Goal: Information Seeking & Learning: Learn about a topic

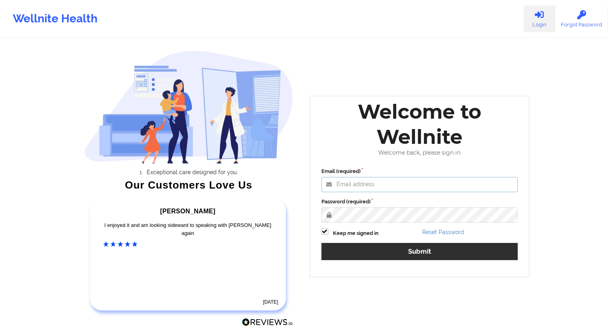
type input "[EMAIL_ADDRESS][DOMAIN_NAME]"
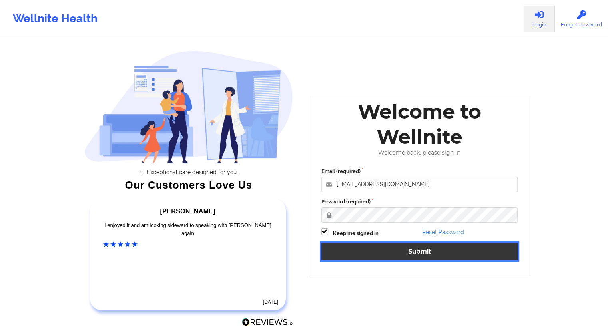
click at [420, 254] on button "Submit" at bounding box center [420, 251] width 197 height 17
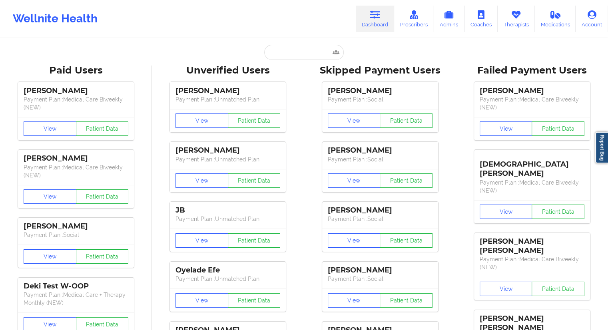
click at [272, 55] on input "text" at bounding box center [303, 52] width 79 height 15
paste input "[EMAIL_ADDRESS][DOMAIN_NAME]"
type input "[EMAIL_ADDRESS][DOMAIN_NAME]"
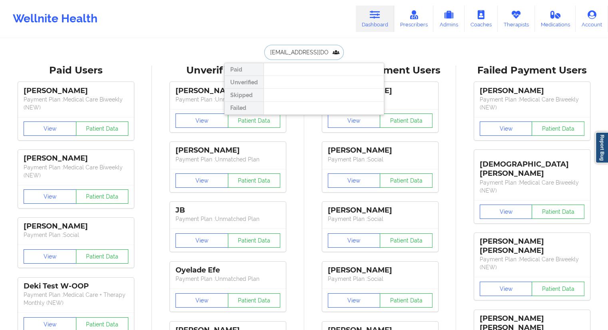
scroll to position [0, 0]
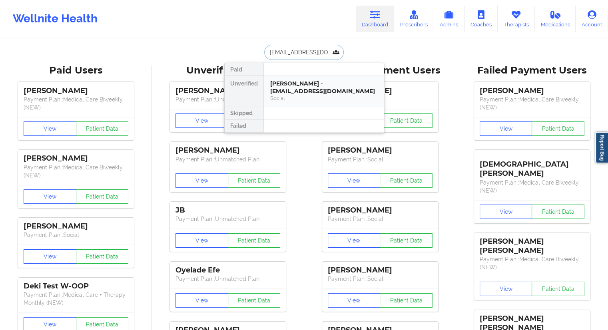
click at [293, 91] on div "[PERSON_NAME] - [EMAIL_ADDRESS][DOMAIN_NAME]" at bounding box center [323, 87] width 107 height 15
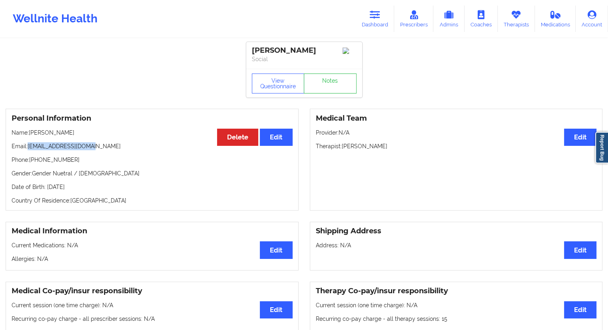
drag, startPoint x: 98, startPoint y: 146, endPoint x: 28, endPoint y: 148, distance: 70.8
click at [28, 148] on div "Personal Information Edit Delete Name: [PERSON_NAME] Email: [EMAIL_ADDRESS][DOM…" at bounding box center [152, 160] width 293 height 102
copy p "[EMAIL_ADDRESS][DOMAIN_NAME]"
drag, startPoint x: 94, startPoint y: 132, endPoint x: 36, endPoint y: 135, distance: 58.1
click at [36, 135] on p "Name: [PERSON_NAME]" at bounding box center [152, 133] width 281 height 8
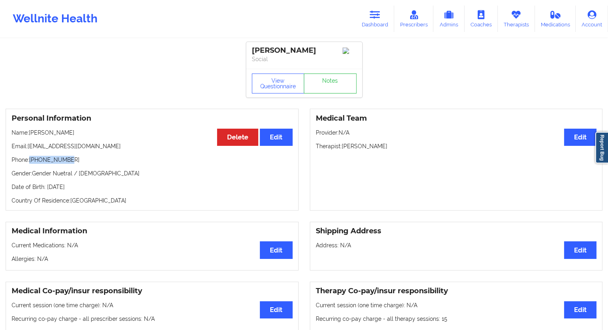
drag, startPoint x: 76, startPoint y: 163, endPoint x: 31, endPoint y: 166, distance: 44.9
click at [31, 164] on p "Phone: [PHONE_NUMBER]" at bounding box center [152, 160] width 281 height 8
copy p "[PHONE_NUMBER]"
click at [298, 72] on div "View Questionnaire Notes" at bounding box center [304, 83] width 116 height 29
click at [281, 79] on button "View Questionnaire" at bounding box center [278, 84] width 53 height 20
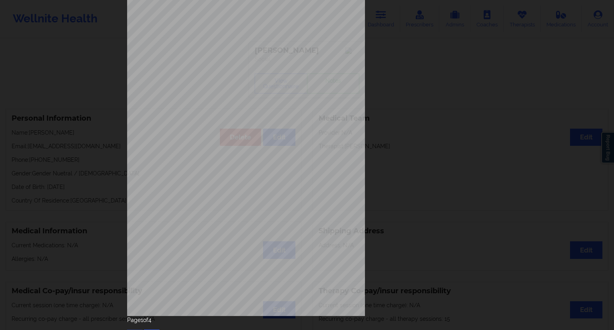
scroll to position [51, 0]
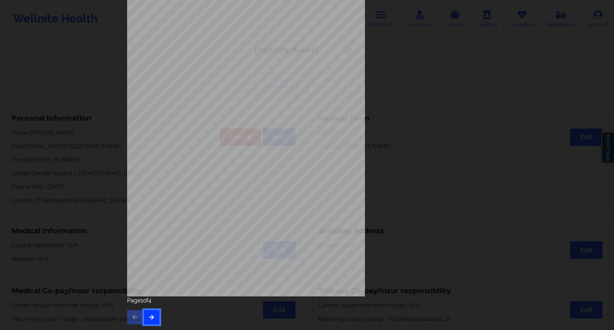
click at [154, 318] on button "button" at bounding box center [152, 317] width 16 height 14
click at [152, 319] on icon "button" at bounding box center [151, 317] width 7 height 5
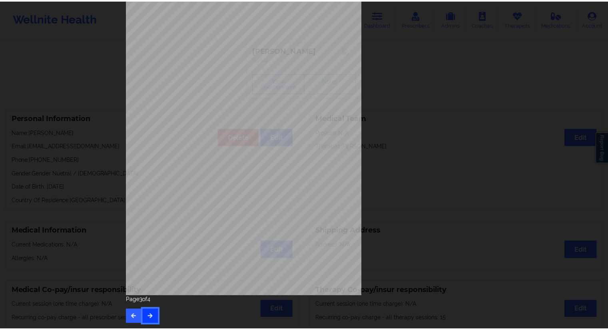
scroll to position [0, 0]
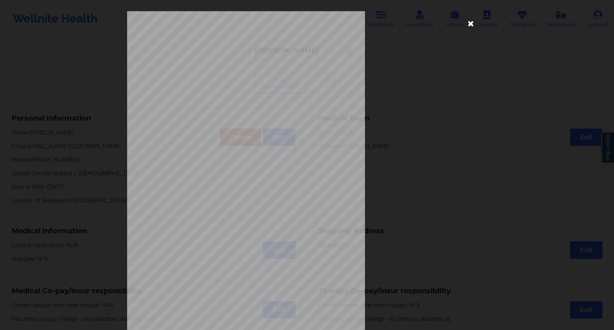
click at [470, 22] on icon at bounding box center [471, 23] width 13 height 13
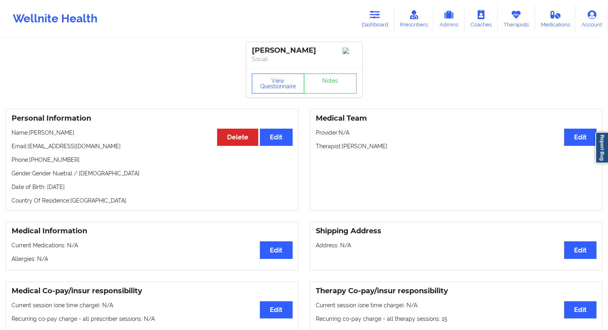
drag, startPoint x: 94, startPoint y: 133, endPoint x: 30, endPoint y: 132, distance: 64.4
click at [30, 132] on p "Name: [PERSON_NAME]" at bounding box center [152, 133] width 281 height 8
copy p "[PERSON_NAME]"
click at [368, 23] on link "Dashboard" at bounding box center [375, 19] width 38 height 26
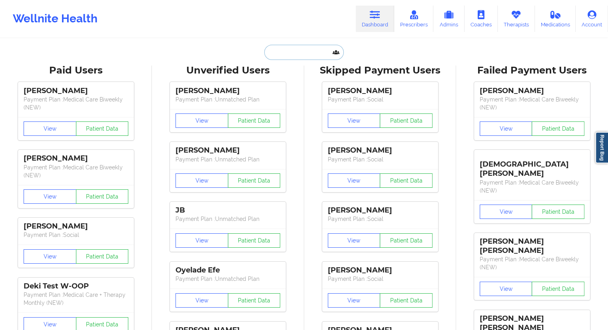
click at [295, 56] on input "text" at bounding box center [303, 52] width 79 height 15
paste input "[EMAIL_ADDRESS][DOMAIN_NAME]"
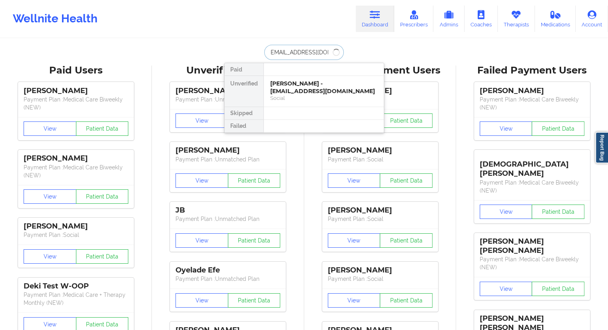
type input "[EMAIL_ADDRESS][DOMAIN_NAME]"
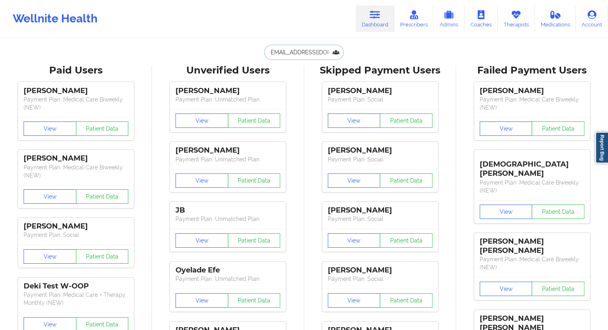
scroll to position [0, 0]
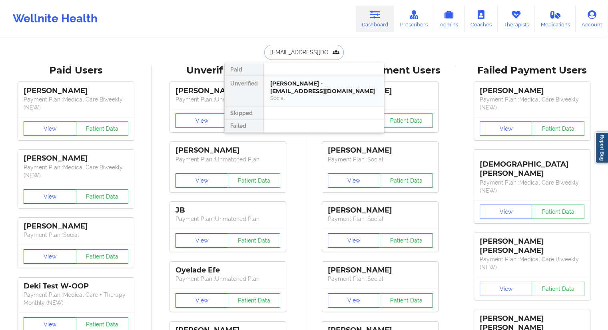
click at [307, 96] on div "Social" at bounding box center [323, 98] width 107 height 7
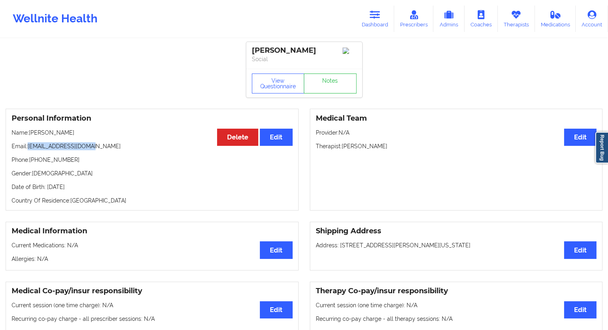
drag, startPoint x: 66, startPoint y: 145, endPoint x: 28, endPoint y: 148, distance: 38.1
click at [28, 148] on p "Email: [EMAIL_ADDRESS][DOMAIN_NAME]" at bounding box center [152, 146] width 281 height 8
copy p "[EMAIL_ADDRESS][DOMAIN_NAME]"
drag, startPoint x: 53, startPoint y: 136, endPoint x: 30, endPoint y: 134, distance: 22.9
click at [30, 134] on p "Name: [PERSON_NAME]" at bounding box center [152, 133] width 281 height 8
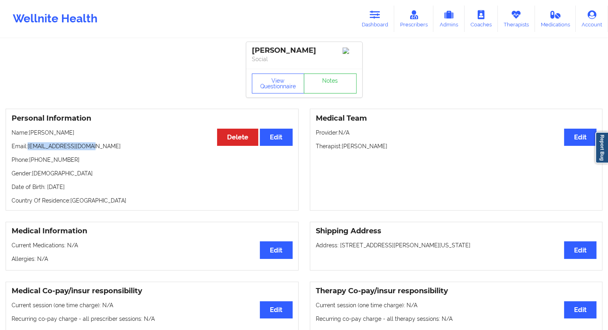
copy p "[PERSON_NAME]"
click at [258, 92] on button "View Questionnaire" at bounding box center [278, 84] width 53 height 20
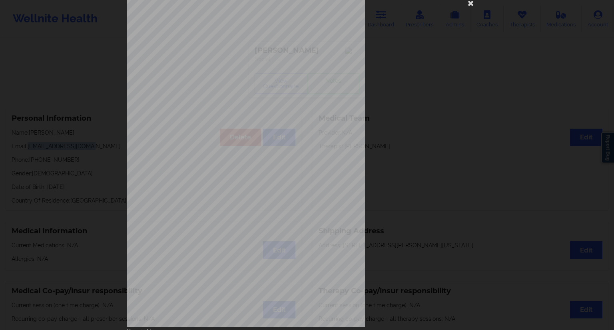
scroll to position [51, 0]
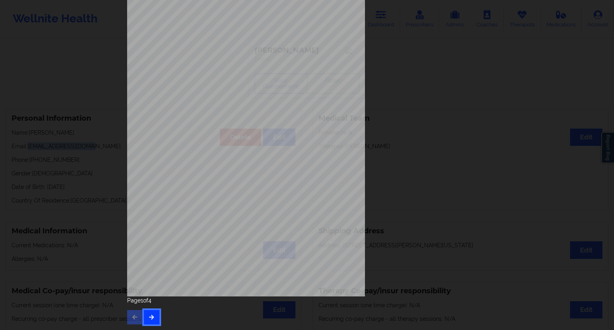
click at [149, 315] on icon "button" at bounding box center [151, 317] width 7 height 5
click at [152, 317] on icon "button" at bounding box center [151, 317] width 7 height 5
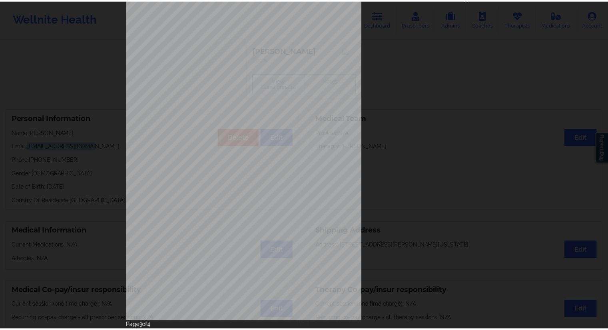
scroll to position [0, 0]
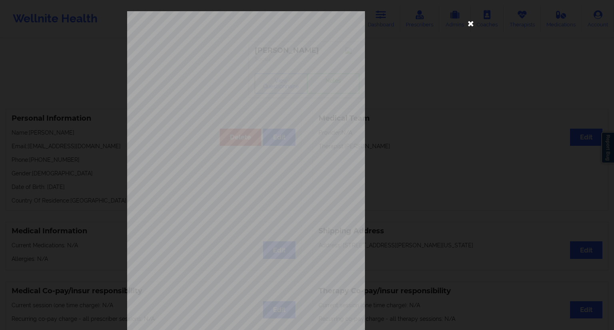
click at [472, 23] on icon at bounding box center [471, 23] width 13 height 13
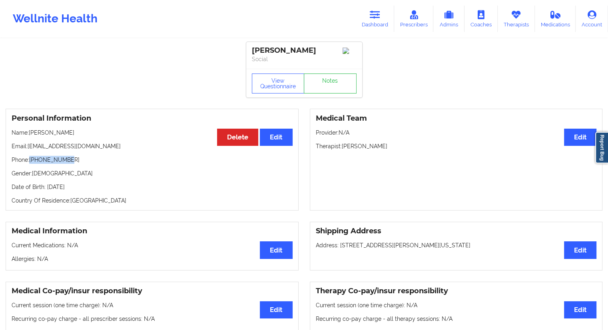
drag, startPoint x: 67, startPoint y: 162, endPoint x: 32, endPoint y: 164, distance: 35.3
click at [32, 164] on p "Phone: [PHONE_NUMBER]" at bounding box center [152, 160] width 281 height 8
copy p "[PHONE_NUMBER]"
drag, startPoint x: 89, startPoint y: 134, endPoint x: 30, endPoint y: 130, distance: 58.5
click at [30, 130] on div "Personal Information Edit Delete Name: [PERSON_NAME] Email: [EMAIL_ADDRESS][DOM…" at bounding box center [152, 160] width 293 height 102
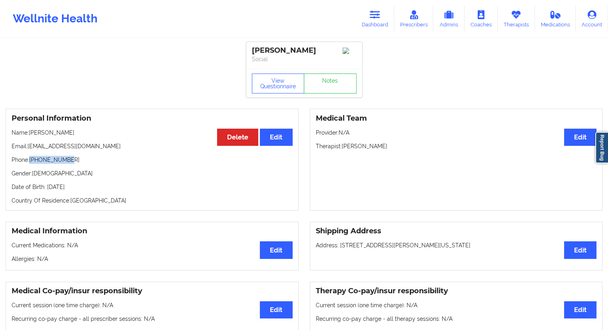
copy p "[PERSON_NAME]"
drag, startPoint x: 369, startPoint y: 22, endPoint x: 354, endPoint y: 36, distance: 20.6
click at [369, 22] on link "Dashboard" at bounding box center [375, 19] width 38 height 26
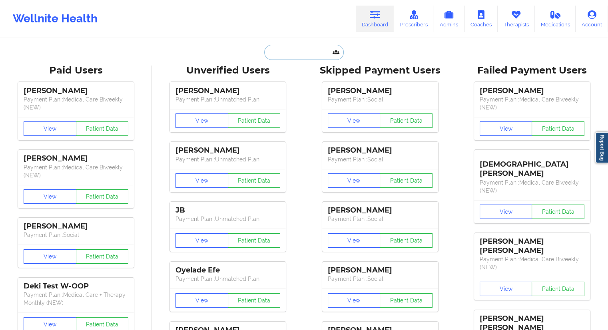
drag, startPoint x: 354, startPoint y: 36, endPoint x: 314, endPoint y: 57, distance: 45.4
click at [314, 57] on input "text" at bounding box center [303, 52] width 79 height 15
paste input "[EMAIL_ADDRESS][DOMAIN_NAME]"
type input "[EMAIL_ADDRESS][DOMAIN_NAME]"
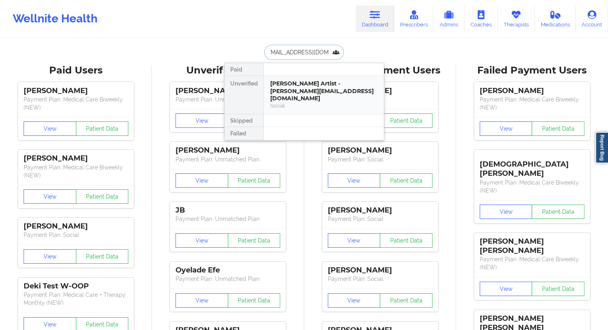
click at [302, 90] on div "[PERSON_NAME] Artist - [PERSON_NAME][EMAIL_ADDRESS][DOMAIN_NAME]" at bounding box center [323, 91] width 107 height 22
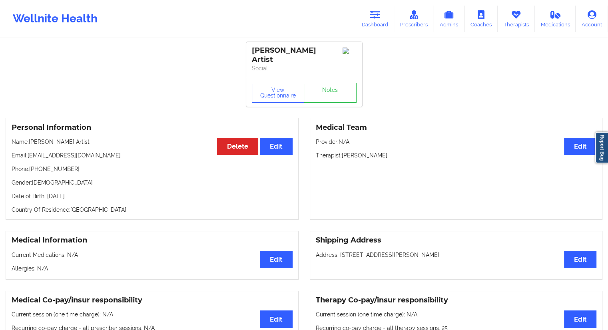
drag, startPoint x: 368, startPoint y: 23, endPoint x: 336, endPoint y: 34, distance: 33.8
click at [368, 23] on link "Dashboard" at bounding box center [375, 19] width 38 height 26
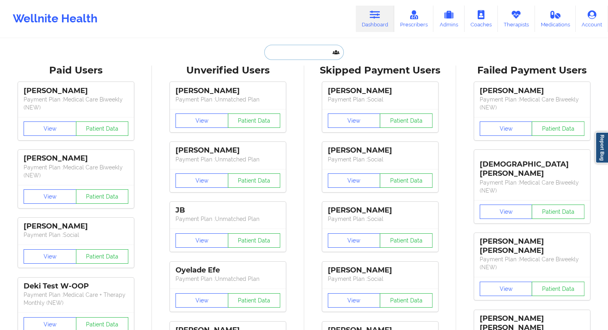
click at [279, 54] on input "text" at bounding box center [303, 52] width 79 height 15
paste input "[EMAIL_ADDRESS][DOMAIN_NAME]"
type input "[EMAIL_ADDRESS][DOMAIN_NAME]"
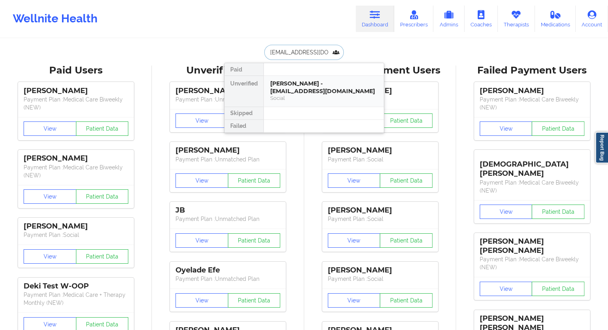
click at [294, 92] on div "[PERSON_NAME] - [EMAIL_ADDRESS][DOMAIN_NAME]" at bounding box center [323, 87] width 107 height 15
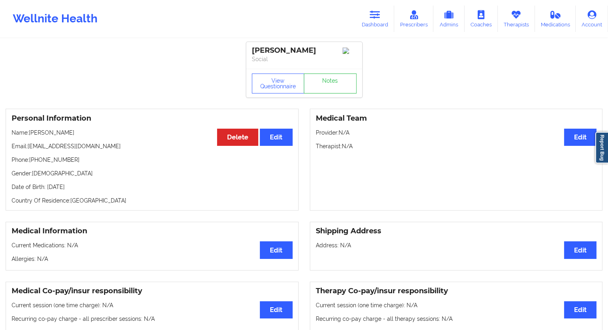
drag, startPoint x: 265, startPoint y: 108, endPoint x: 268, endPoint y: 104, distance: 4.3
click at [271, 98] on div "View Questionnaire Notes" at bounding box center [304, 83] width 116 height 29
click at [274, 89] on button "View Questionnaire" at bounding box center [278, 84] width 53 height 20
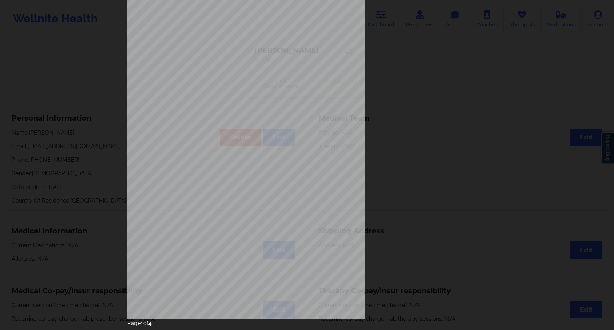
scroll to position [51, 0]
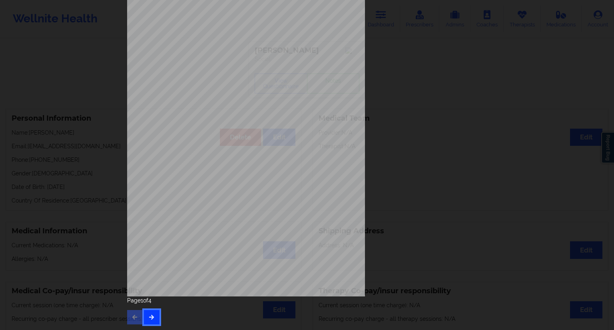
click at [155, 318] on button "button" at bounding box center [152, 317] width 16 height 14
click at [152, 328] on div "Feeling nervous, anxious, or on edge Not being able to stop or control worrying…" at bounding box center [307, 142] width 371 height 376
click at [154, 324] on button "button" at bounding box center [152, 317] width 16 height 14
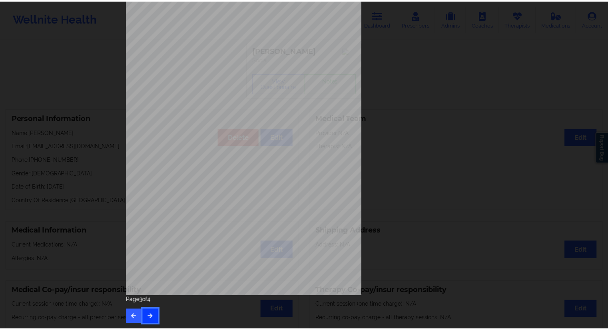
scroll to position [0, 0]
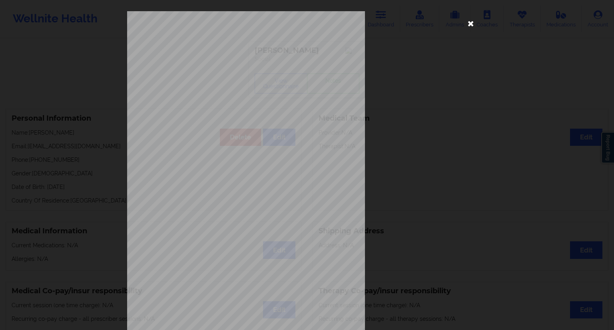
click at [470, 21] on icon at bounding box center [471, 23] width 13 height 13
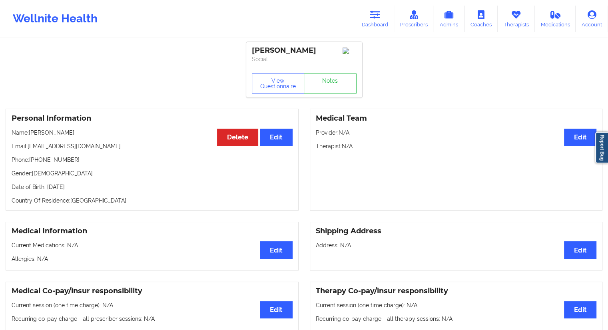
drag, startPoint x: 80, startPoint y: 136, endPoint x: 30, endPoint y: 131, distance: 49.8
click at [30, 131] on p "Name: [PERSON_NAME]" at bounding box center [152, 133] width 281 height 8
copy p "[PERSON_NAME]"
drag, startPoint x: 73, startPoint y: 159, endPoint x: 31, endPoint y: 162, distance: 42.5
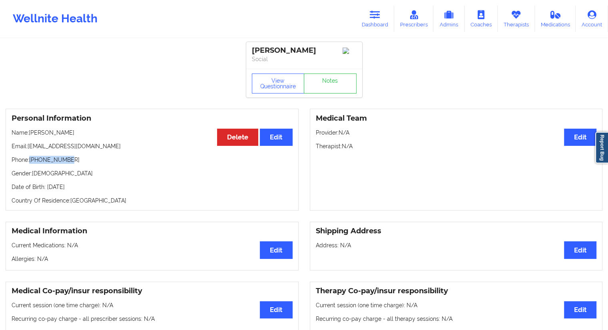
click at [31, 162] on p "Phone: [PHONE_NUMBER]" at bounding box center [152, 160] width 281 height 8
click at [63, 133] on p "Name: [PERSON_NAME]" at bounding box center [152, 133] width 281 height 8
drag, startPoint x: 77, startPoint y: 133, endPoint x: 35, endPoint y: 128, distance: 41.9
click at [30, 130] on div "Personal Information Edit Delete Name: [PERSON_NAME] Email: [EMAIL_ADDRESS][DOM…" at bounding box center [152, 160] width 293 height 102
drag, startPoint x: 86, startPoint y: 159, endPoint x: 31, endPoint y: 160, distance: 54.8
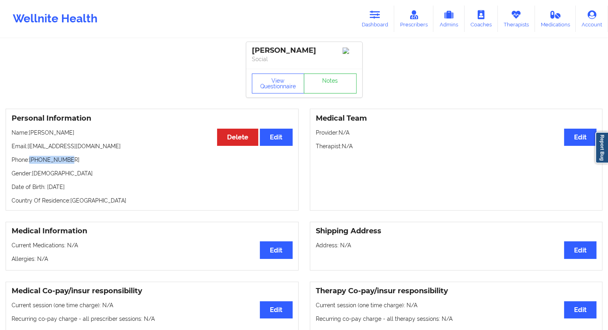
click at [31, 160] on p "Phone: [PHONE_NUMBER]" at bounding box center [152, 160] width 281 height 8
click at [370, 23] on link "Dashboard" at bounding box center [375, 19] width 38 height 26
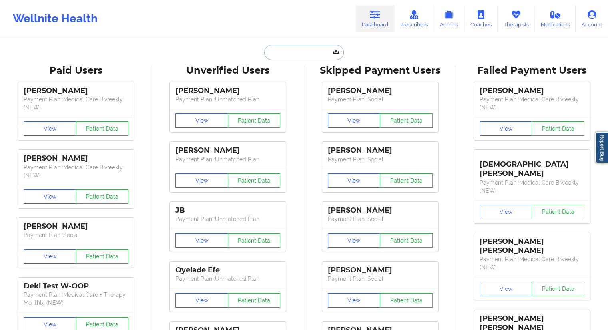
click at [314, 46] on input "text" at bounding box center [303, 52] width 79 height 15
paste input "[EMAIL_ADDRESS][DOMAIN_NAME]"
type input "[EMAIL_ADDRESS][DOMAIN_NAME]"
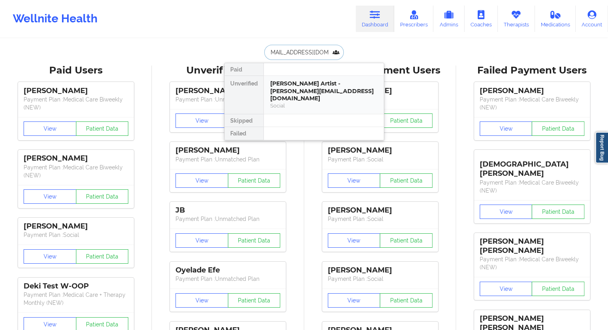
click at [283, 102] on div "Social" at bounding box center [323, 105] width 107 height 7
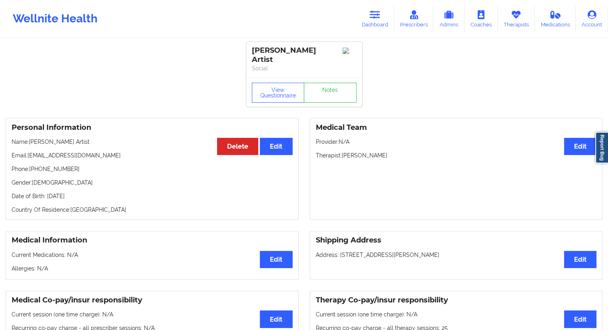
drag, startPoint x: 389, startPoint y: 149, endPoint x: 343, endPoint y: 151, distance: 46.0
click at [343, 152] on p "Therapist: [PERSON_NAME]" at bounding box center [456, 156] width 281 height 8
drag, startPoint x: 103, startPoint y: 148, endPoint x: 29, endPoint y: 146, distance: 74.0
click at [29, 152] on p "Email: [PERSON_NAME][EMAIL_ADDRESS][DOMAIN_NAME]" at bounding box center [152, 156] width 281 height 8
click at [267, 83] on button "View Questionnaire" at bounding box center [278, 93] width 53 height 20
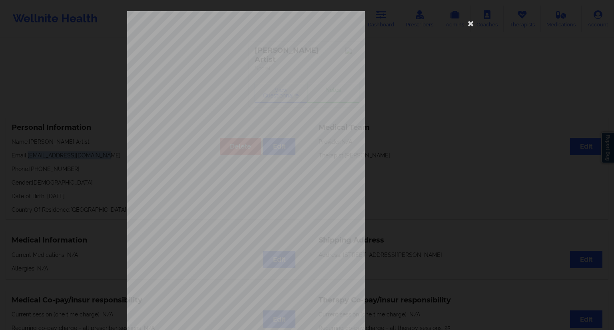
scroll to position [51, 0]
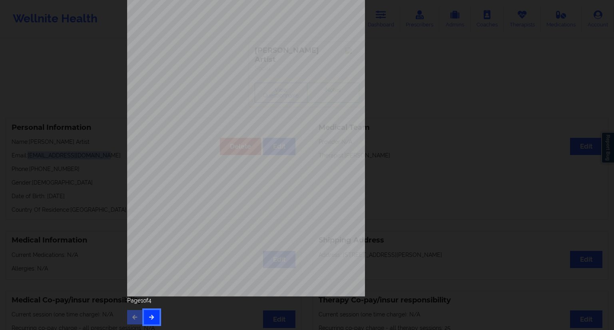
click at [148, 315] on icon "button" at bounding box center [151, 317] width 7 height 5
click at [151, 319] on icon "button" at bounding box center [151, 317] width 7 height 5
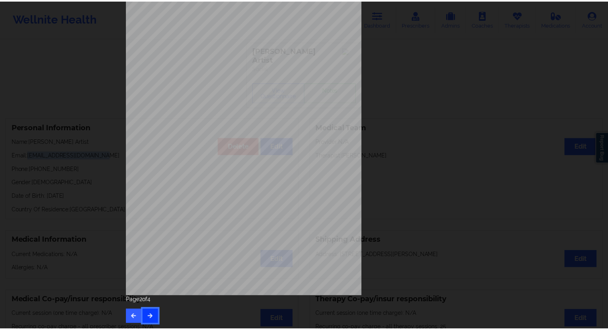
scroll to position [0, 0]
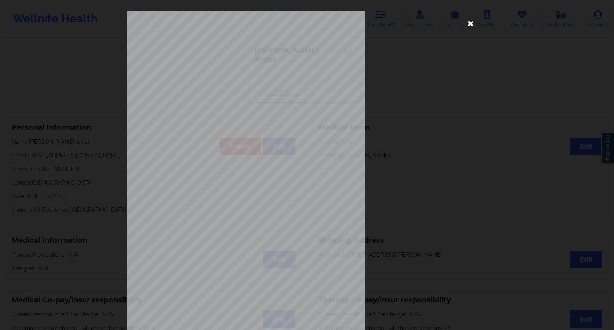
click at [474, 26] on icon at bounding box center [471, 23] width 13 height 13
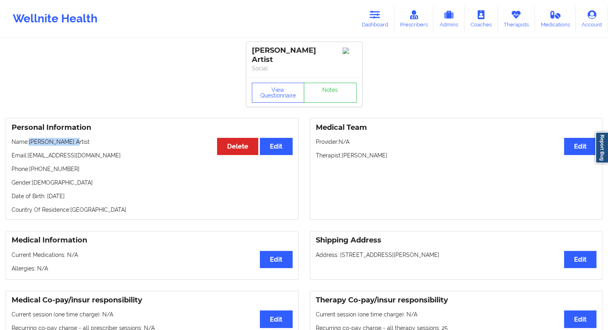
drag, startPoint x: 76, startPoint y: 133, endPoint x: 60, endPoint y: 149, distance: 23.2
click at [30, 138] on p "Name: [PERSON_NAME] Artist" at bounding box center [152, 142] width 281 height 8
click at [364, 26] on link "Dashboard" at bounding box center [375, 19] width 38 height 26
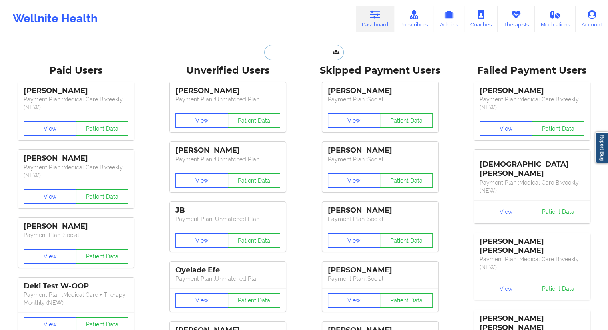
click at [328, 48] on input "text" at bounding box center [303, 52] width 79 height 15
paste input "[EMAIL_ADDRESS][DOMAIN_NAME]"
type input "[EMAIL_ADDRESS][DOMAIN_NAME]"
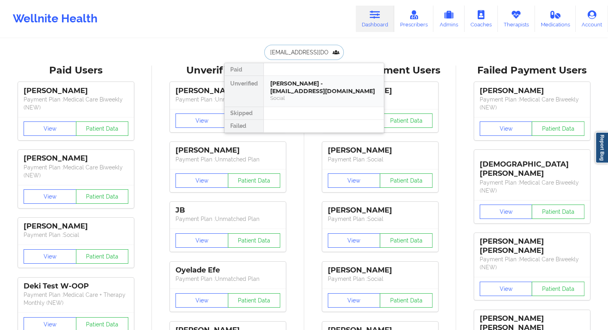
click at [285, 82] on div "[PERSON_NAME] - [EMAIL_ADDRESS][DOMAIN_NAME]" at bounding box center [323, 87] width 107 height 15
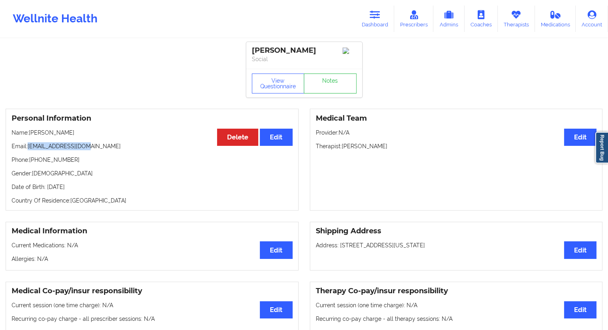
drag, startPoint x: 94, startPoint y: 148, endPoint x: 28, endPoint y: 146, distance: 66.4
click at [28, 146] on p "Email: [EMAIL_ADDRESS][DOMAIN_NAME]" at bounding box center [152, 146] width 281 height 8
click at [366, 25] on link "Dashboard" at bounding box center [375, 19] width 38 height 26
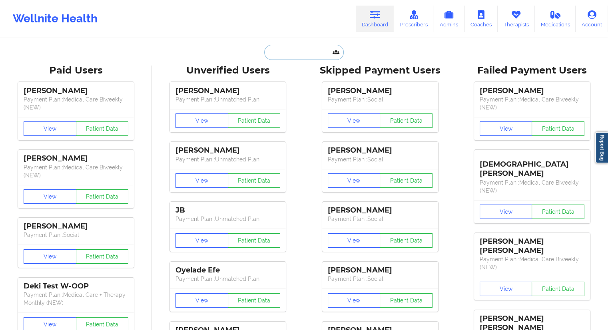
click at [291, 52] on input "text" at bounding box center [303, 52] width 79 height 15
paste input "[EMAIL_ADDRESS][DOMAIN_NAME]"
type input "[EMAIL_ADDRESS][DOMAIN_NAME]"
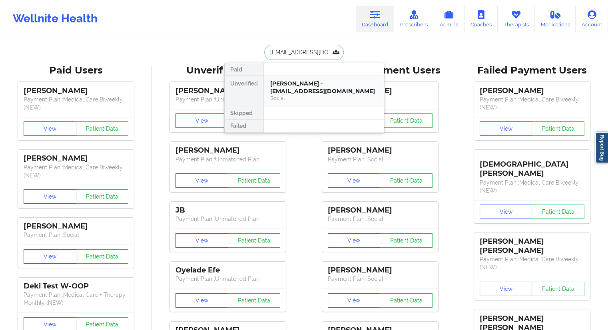
click at [296, 90] on div "[PERSON_NAME] - [EMAIL_ADDRESS][DOMAIN_NAME]" at bounding box center [323, 87] width 107 height 15
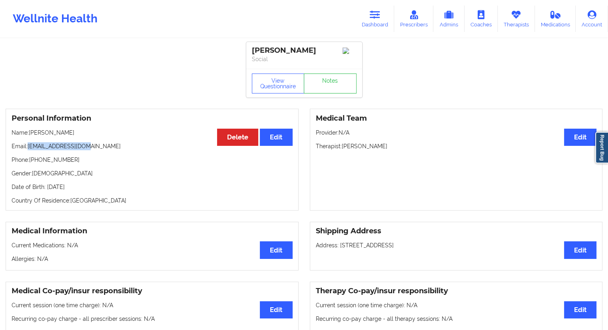
drag, startPoint x: 91, startPoint y: 147, endPoint x: 29, endPoint y: 148, distance: 62.4
click at [29, 148] on p "Email: [EMAIL_ADDRESS][DOMAIN_NAME]" at bounding box center [152, 146] width 281 height 8
drag, startPoint x: 381, startPoint y: 16, endPoint x: 356, endPoint y: 30, distance: 28.8
click at [380, 16] on icon at bounding box center [375, 14] width 10 height 9
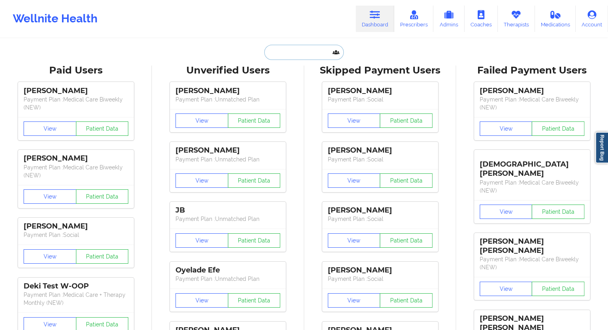
click at [306, 54] on input "text" at bounding box center [303, 52] width 79 height 15
paste input "[EMAIL_ADDRESS][DOMAIN_NAME]"
type input "[EMAIL_ADDRESS][DOMAIN_NAME]"
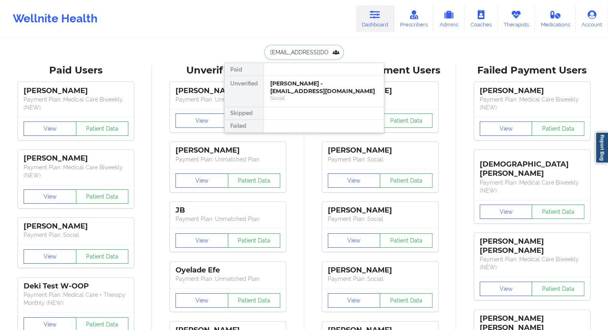
scroll to position [0, 5]
click at [287, 85] on div "[PERSON_NAME] - [EMAIL_ADDRESS][DOMAIN_NAME]" at bounding box center [323, 87] width 107 height 15
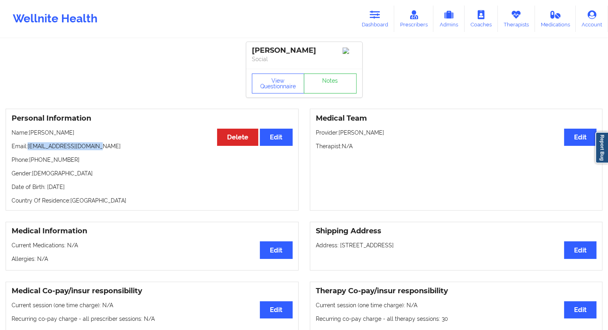
drag, startPoint x: 72, startPoint y: 151, endPoint x: 28, endPoint y: 149, distance: 44.4
click at [28, 149] on p "Email: [EMAIL_ADDRESS][DOMAIN_NAME]" at bounding box center [152, 146] width 281 height 8
drag, startPoint x: 81, startPoint y: 134, endPoint x: 43, endPoint y: 132, distance: 37.6
click at [43, 132] on p "Name: [PERSON_NAME]" at bounding box center [152, 133] width 281 height 8
drag, startPoint x: 75, startPoint y: 162, endPoint x: 30, endPoint y: 166, distance: 44.5
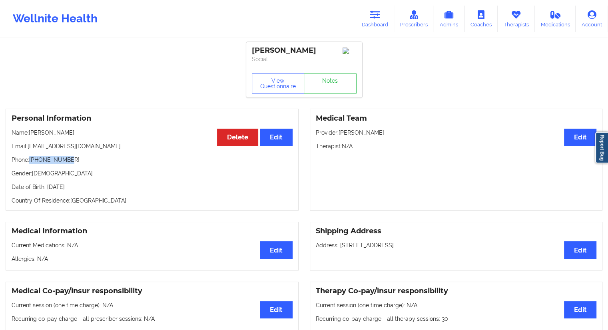
click at [30, 164] on p "Phone: [PHONE_NUMBER]" at bounding box center [152, 160] width 281 height 8
click at [366, 27] on link "Dashboard" at bounding box center [375, 19] width 38 height 26
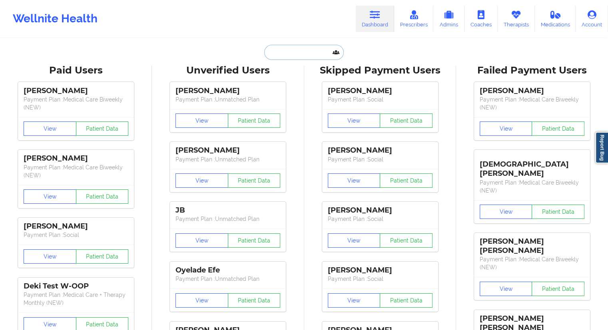
click at [290, 58] on input "text" at bounding box center [303, 52] width 79 height 15
paste input "[EMAIL_ADDRESS][DOMAIN_NAME]"
type input "[EMAIL_ADDRESS][DOMAIN_NAME]"
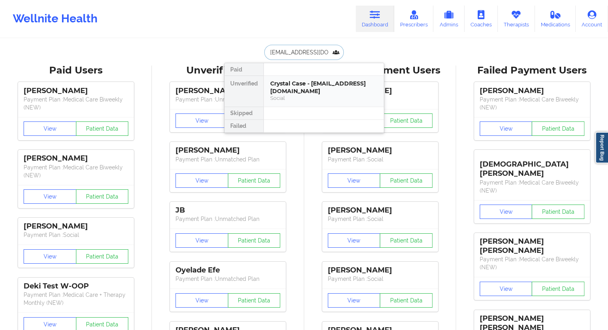
click at [286, 85] on div "Crystal Case - [EMAIL_ADDRESS][DOMAIN_NAME]" at bounding box center [323, 87] width 107 height 15
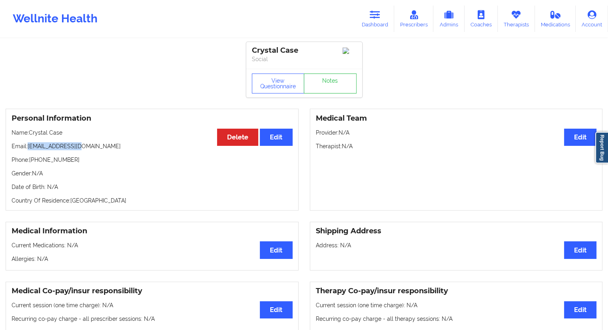
drag, startPoint x: 98, startPoint y: 147, endPoint x: 29, endPoint y: 147, distance: 68.8
click at [29, 147] on p "Email: [EMAIL_ADDRESS][DOMAIN_NAME]" at bounding box center [152, 146] width 281 height 8
click at [272, 88] on button "View Questionnaire" at bounding box center [278, 84] width 53 height 20
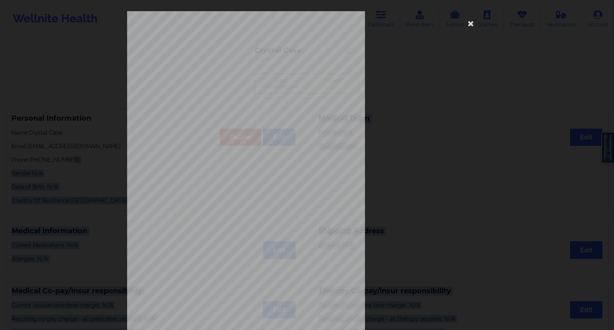
drag, startPoint x: 72, startPoint y: 161, endPoint x: 31, endPoint y: 162, distance: 41.2
click at [31, 162] on body "Wellnite Health Dashboard Prescribers Admins Coaches Therapists Medications Acc…" at bounding box center [307, 165] width 614 height 330
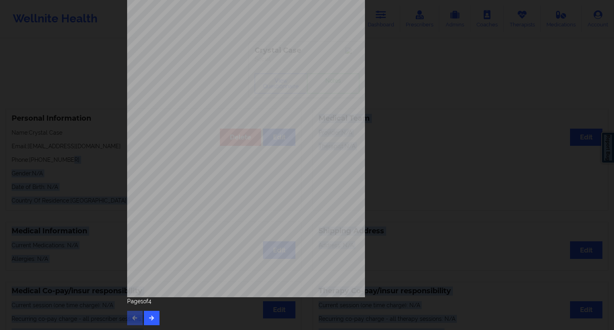
scroll to position [51, 0]
click at [150, 327] on div "[STREET_ADDRESS] What state do you live in ? [US_STATE] Full Name [PERSON_NAME]…" at bounding box center [307, 142] width 371 height 376
click at [148, 320] on button "button" at bounding box center [152, 317] width 16 height 14
click at [146, 316] on button "button" at bounding box center [152, 317] width 16 height 14
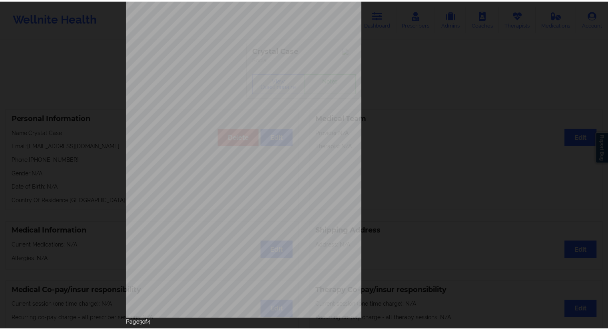
scroll to position [0, 0]
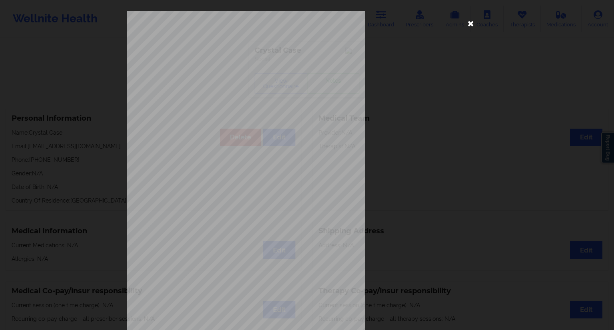
click at [472, 21] on icon at bounding box center [471, 23] width 13 height 13
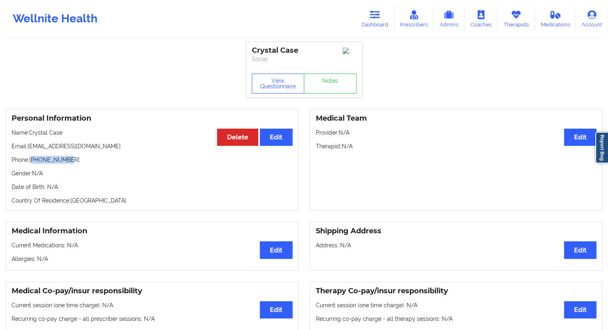
drag, startPoint x: 69, startPoint y: 159, endPoint x: 34, endPoint y: 161, distance: 35.6
click at [34, 161] on p "Phone: [PHONE_NUMBER]" at bounding box center [152, 160] width 281 height 8
click at [58, 170] on div "Personal Information Edit Delete Name: [PERSON_NAME] Email: [EMAIL_ADDRESS][DOM…" at bounding box center [152, 160] width 293 height 102
click at [68, 165] on div "Personal Information Edit Delete Name: [PERSON_NAME] Email: [EMAIL_ADDRESS][DOM…" at bounding box center [152, 160] width 293 height 102
click at [70, 162] on p "Phone: [PHONE_NUMBER]" at bounding box center [152, 160] width 281 height 8
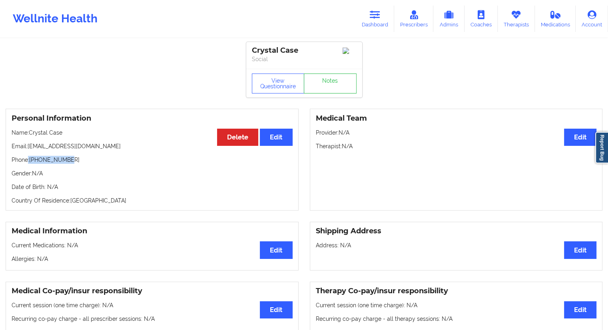
drag, startPoint x: 70, startPoint y: 156, endPoint x: 28, endPoint y: 160, distance: 42.2
click at [28, 160] on div "Personal Information Edit Delete Name: [PERSON_NAME] Email: [EMAIL_ADDRESS][DOM…" at bounding box center [152, 160] width 293 height 102
click at [52, 170] on div "Personal Information Edit Delete Name: [PERSON_NAME] Email: [EMAIL_ADDRESS][DOM…" at bounding box center [152, 160] width 293 height 102
drag, startPoint x: 71, startPoint y: 162, endPoint x: 30, endPoint y: 162, distance: 40.8
click at [30, 162] on p "Phone: [PHONE_NUMBER]" at bounding box center [152, 160] width 281 height 8
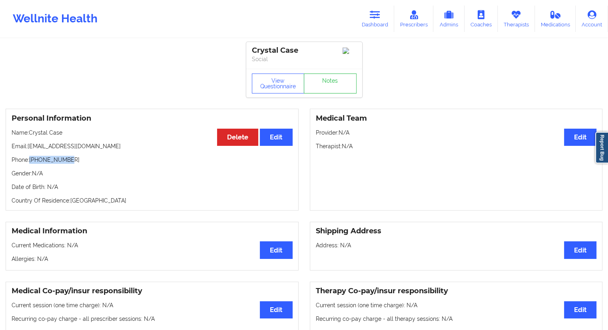
drag, startPoint x: 365, startPoint y: 23, endPoint x: 340, endPoint y: 36, distance: 28.8
click at [365, 23] on link "Dashboard" at bounding box center [375, 19] width 38 height 26
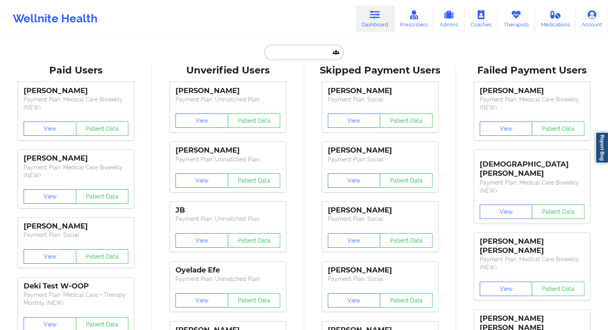
click at [317, 46] on input "text" at bounding box center [303, 52] width 79 height 15
paste input "[EMAIL_ADDRESS][DOMAIN_NAME]"
type input "[EMAIL_ADDRESS][DOMAIN_NAME]"
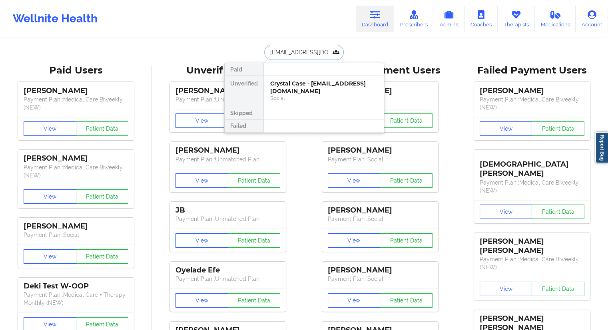
scroll to position [0, 13]
click at [288, 98] on div "Social" at bounding box center [323, 98] width 107 height 7
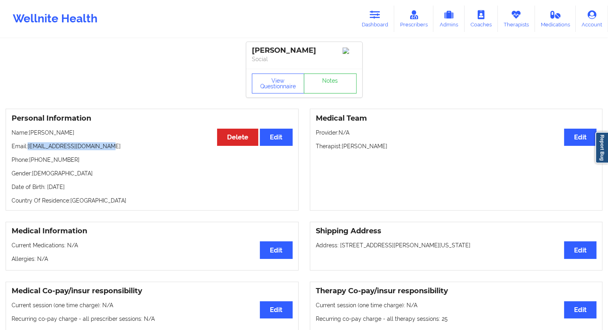
drag, startPoint x: 107, startPoint y: 148, endPoint x: 30, endPoint y: 149, distance: 77.6
click at [30, 149] on p "Email: [EMAIL_ADDRESS][DOMAIN_NAME]" at bounding box center [152, 146] width 281 height 8
click at [290, 77] on button "View Questionnaire" at bounding box center [278, 84] width 53 height 20
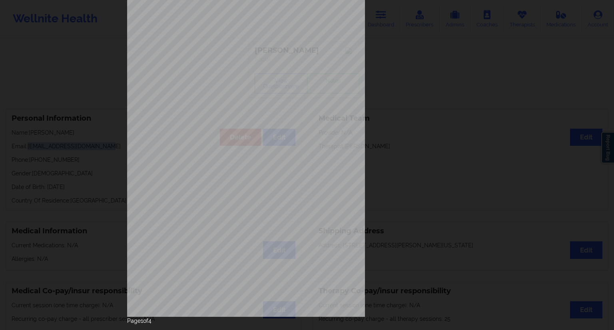
scroll to position [51, 0]
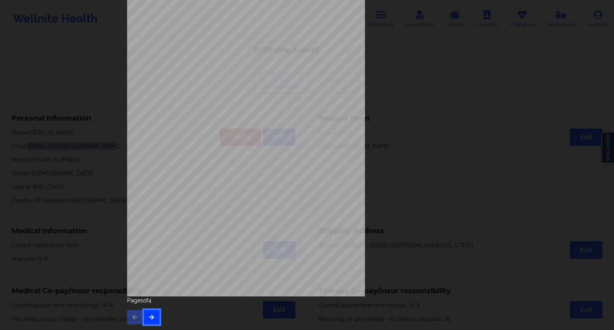
click at [153, 317] on button "button" at bounding box center [152, 317] width 16 height 14
click at [151, 318] on icon "button" at bounding box center [151, 317] width 7 height 5
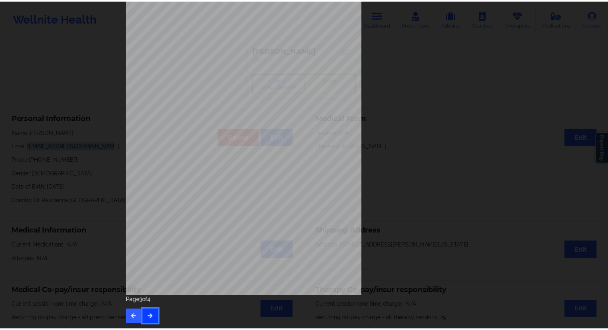
scroll to position [0, 0]
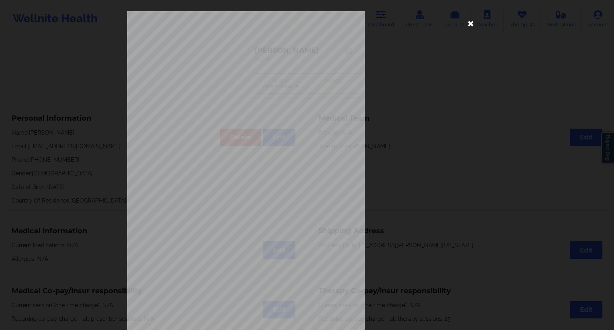
click at [466, 25] on icon at bounding box center [471, 23] width 13 height 13
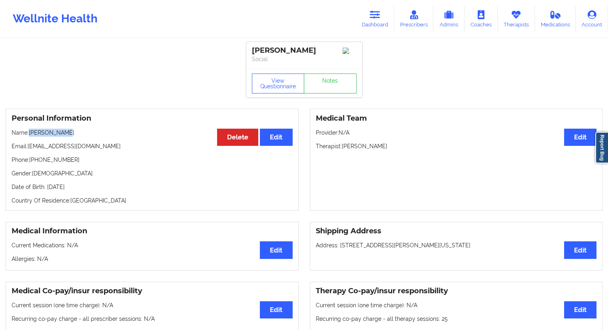
drag, startPoint x: 91, startPoint y: 139, endPoint x: 30, endPoint y: 136, distance: 60.9
click at [30, 136] on div "Personal Information Edit Delete Name: [PERSON_NAME] Email: [EMAIL_ADDRESS][DOM…" at bounding box center [152, 160] width 293 height 102
drag, startPoint x: 114, startPoint y: 148, endPoint x: 29, endPoint y: 147, distance: 85.2
click at [29, 147] on p "Email: [EMAIL_ADDRESS][DOMAIN_NAME]" at bounding box center [152, 146] width 281 height 8
click at [380, 15] on icon at bounding box center [375, 14] width 10 height 9
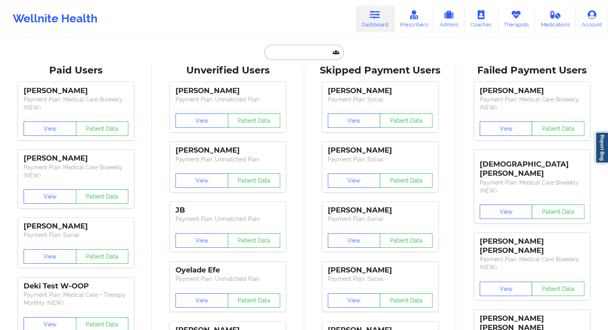
click at [287, 56] on input "text" at bounding box center [303, 52] width 79 height 15
paste input "[EMAIL_ADDRESS][DOMAIN_NAME]"
type input "[EMAIL_ADDRESS][DOMAIN_NAME]"
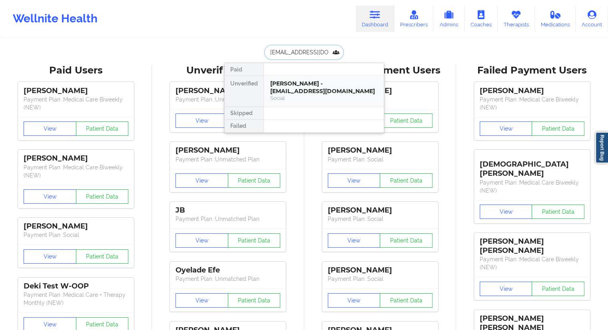
click at [300, 96] on div "[PERSON_NAME] - [EMAIL_ADDRESS][DOMAIN_NAME] Social" at bounding box center [324, 91] width 120 height 31
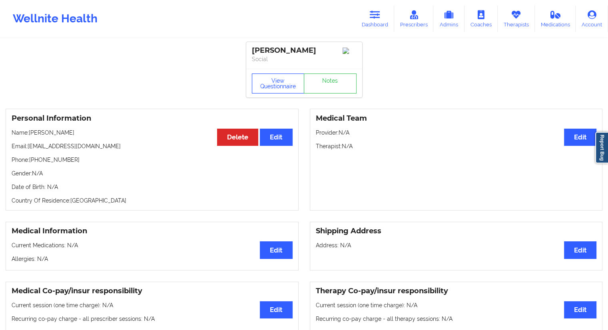
click at [268, 90] on button "View Questionnaire" at bounding box center [278, 84] width 53 height 20
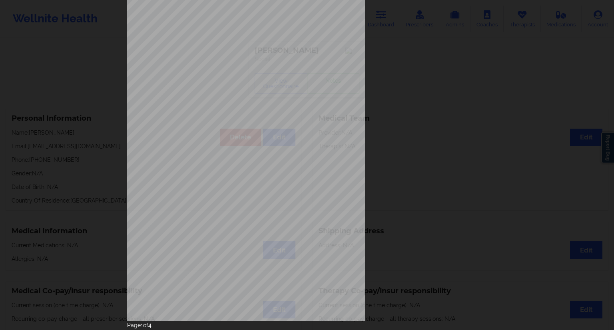
scroll to position [51, 0]
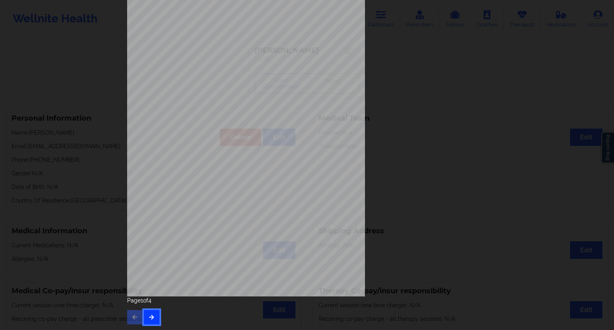
click at [153, 318] on button "button" at bounding box center [152, 317] width 16 height 14
click at [153, 311] on button "button" at bounding box center [152, 317] width 16 height 14
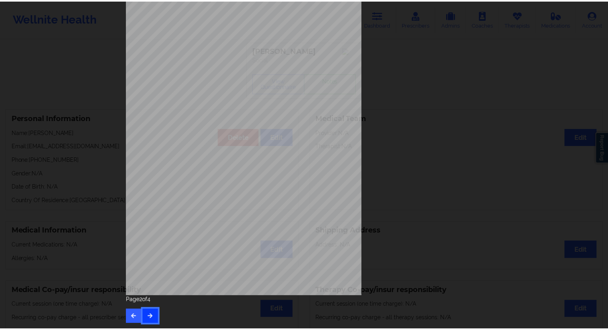
scroll to position [0, 0]
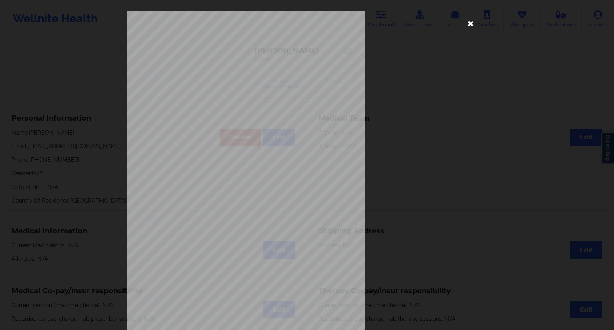
click at [470, 22] on icon at bounding box center [471, 23] width 13 height 13
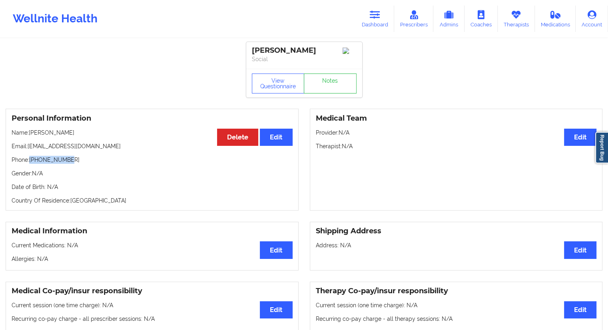
drag, startPoint x: 74, startPoint y: 164, endPoint x: 31, endPoint y: 164, distance: 42.8
click at [31, 164] on p "Phone: [PHONE_NUMBER]" at bounding box center [152, 160] width 281 height 8
drag, startPoint x: 370, startPoint y: 18, endPoint x: 333, endPoint y: 32, distance: 40.0
click at [370, 18] on link "Dashboard" at bounding box center [375, 19] width 38 height 26
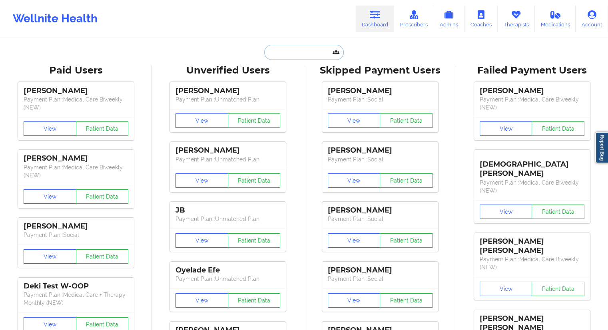
click at [293, 52] on input "text" at bounding box center [303, 52] width 79 height 15
paste input "[EMAIL_ADDRESS][DOMAIN_NAME]"
type input "[EMAIL_ADDRESS][DOMAIN_NAME]"
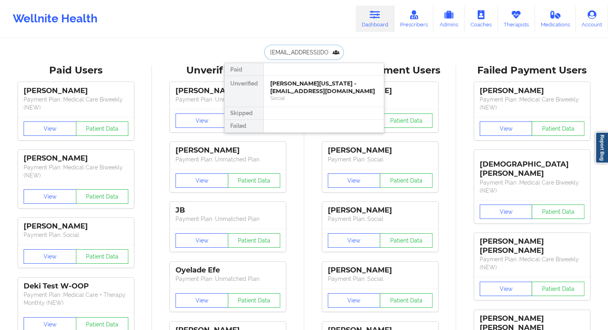
click at [285, 92] on div "[PERSON_NAME][US_STATE] - [EMAIL_ADDRESS][DOMAIN_NAME]" at bounding box center [323, 87] width 107 height 15
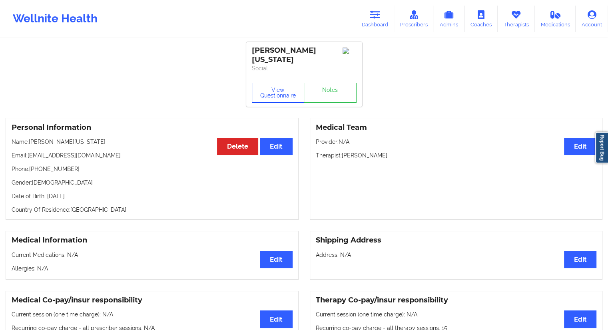
click at [277, 86] on button "View Questionnaire" at bounding box center [278, 93] width 53 height 20
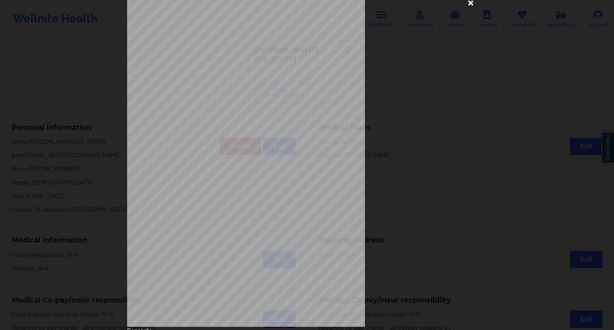
scroll to position [51, 0]
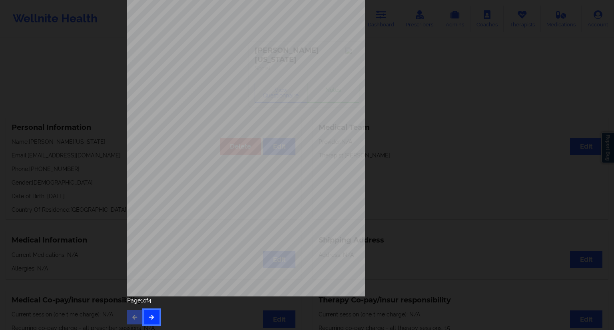
click at [152, 319] on icon "button" at bounding box center [151, 317] width 7 height 5
click at [155, 324] on div "Feeling nervous, anxious, or on edge Not being able to stop or control worrying…" at bounding box center [307, 142] width 371 height 376
click at [155, 316] on button "button" at bounding box center [152, 317] width 16 height 14
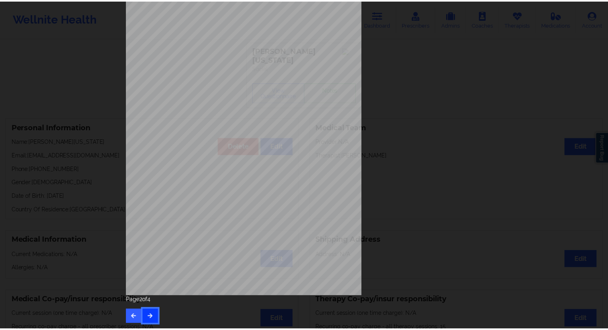
scroll to position [0, 0]
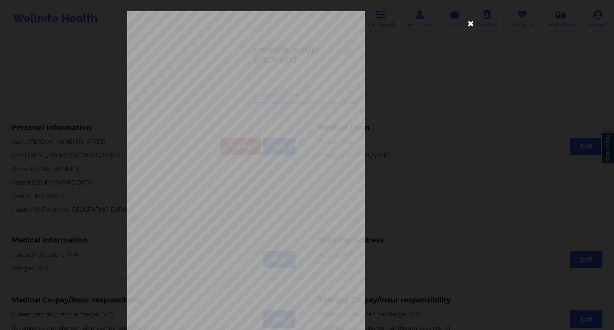
click at [466, 24] on icon at bounding box center [471, 23] width 13 height 13
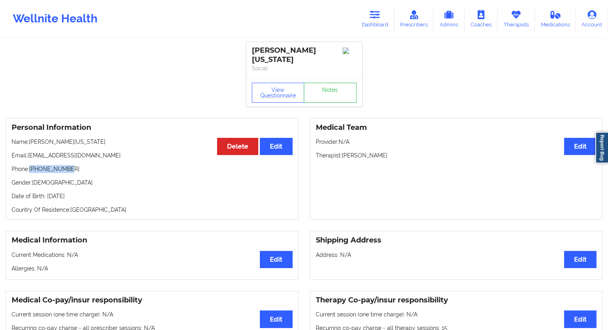
drag, startPoint x: 73, startPoint y: 161, endPoint x: 29, endPoint y: 161, distance: 44.4
click at [29, 165] on p "Phone: [PHONE_NUMBER]" at bounding box center [152, 169] width 281 height 8
click at [64, 181] on div "Personal Information Edit Delete Name: [PERSON_NAME][US_STATE] Email: [EMAIL_AD…" at bounding box center [152, 169] width 293 height 102
drag, startPoint x: 68, startPoint y: 165, endPoint x: 30, endPoint y: 163, distance: 37.6
click at [30, 165] on p "Phone: [PHONE_NUMBER]" at bounding box center [152, 169] width 281 height 8
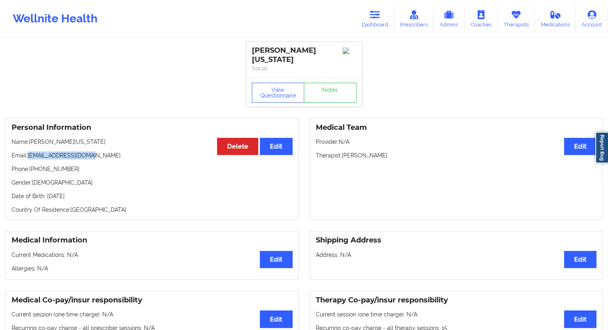
drag, startPoint x: 98, startPoint y: 148, endPoint x: 28, endPoint y: 146, distance: 69.6
click at [28, 152] on p "Email: [EMAIL_ADDRESS][DOMAIN_NAME]" at bounding box center [152, 156] width 281 height 8
click at [382, 26] on link "Dashboard" at bounding box center [375, 19] width 38 height 26
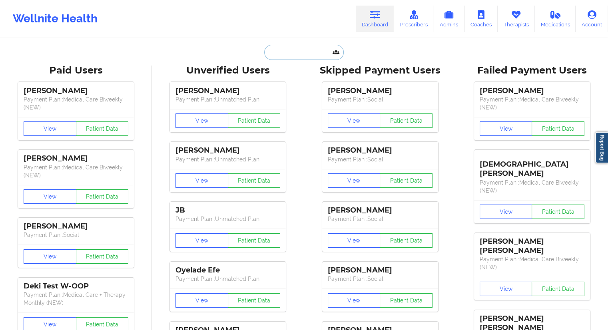
click at [318, 54] on input "text" at bounding box center [303, 52] width 79 height 15
paste input "[EMAIL_ADDRESS][DOMAIN_NAME]"
type input "[EMAIL_ADDRESS][DOMAIN_NAME]"
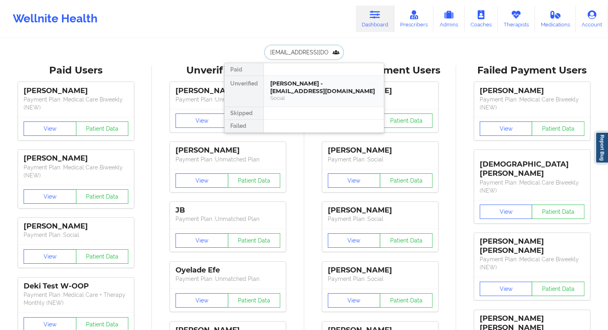
click at [287, 85] on div "[PERSON_NAME] - [EMAIL_ADDRESS][DOMAIN_NAME]" at bounding box center [323, 87] width 107 height 15
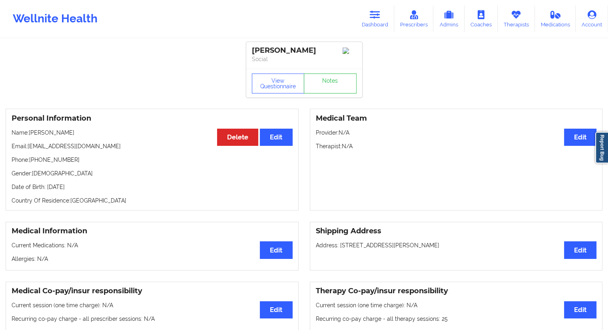
click at [275, 74] on div "View Questionnaire Notes" at bounding box center [304, 83] width 116 height 29
click at [274, 82] on button "View Questionnaire" at bounding box center [278, 84] width 53 height 20
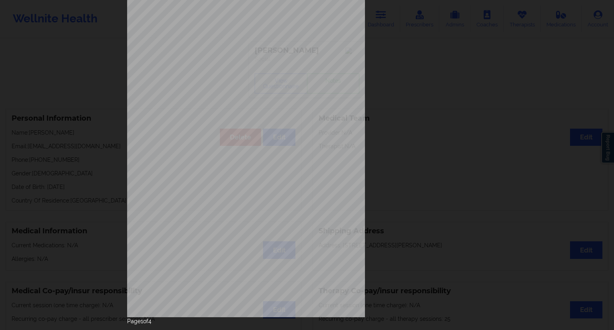
scroll to position [51, 0]
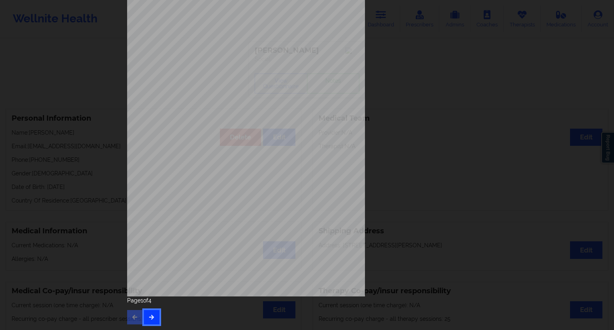
click at [155, 320] on button "button" at bounding box center [152, 317] width 16 height 14
click at [149, 318] on icon "button" at bounding box center [151, 317] width 7 height 5
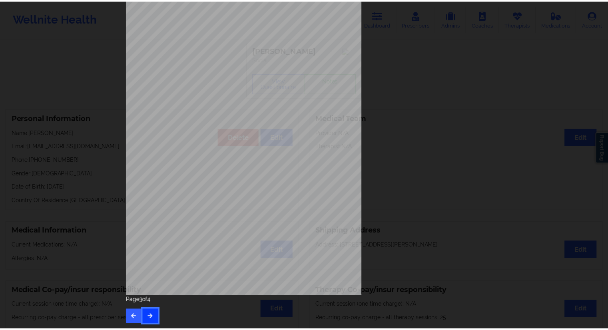
scroll to position [0, 0]
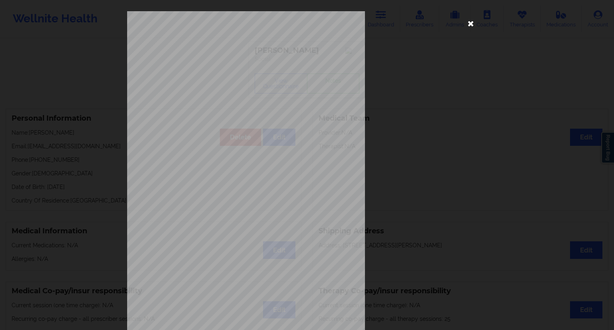
click at [469, 22] on icon at bounding box center [471, 23] width 13 height 13
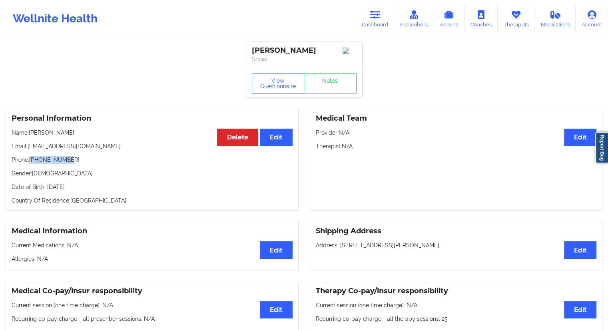
drag, startPoint x: 81, startPoint y: 159, endPoint x: 31, endPoint y: 162, distance: 50.1
click at [31, 162] on p "Phone: [PHONE_NUMBER]" at bounding box center [152, 160] width 281 height 8
drag, startPoint x: 59, startPoint y: 141, endPoint x: 33, endPoint y: 136, distance: 26.8
click at [33, 136] on div "Personal Information Edit Delete Name: [PERSON_NAME] Email: [EMAIL_ADDRESS][DOM…" at bounding box center [152, 160] width 293 height 102
click at [35, 137] on p "Name: [PERSON_NAME]" at bounding box center [152, 133] width 281 height 8
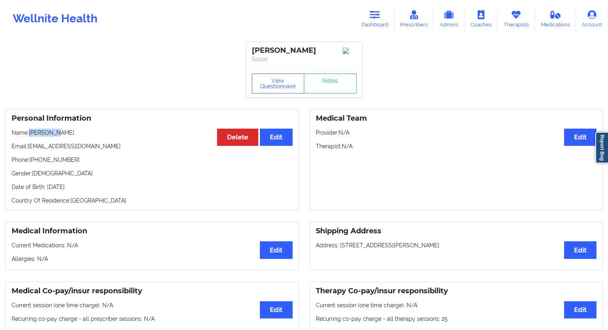
drag, startPoint x: 60, startPoint y: 136, endPoint x: 30, endPoint y: 136, distance: 29.6
click at [30, 136] on p "Name: [PERSON_NAME]" at bounding box center [152, 133] width 281 height 8
